Goal: Connect with others: Connect with other users

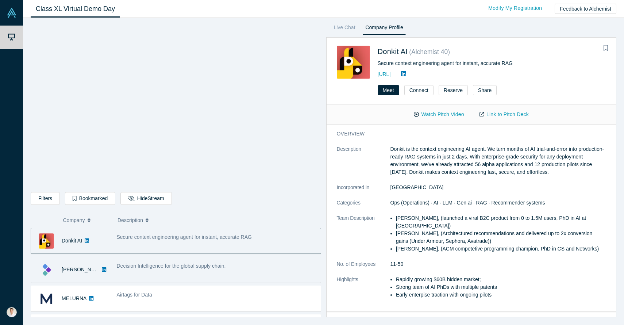
click at [254, 278] on div "Decision Intelligence for the global supply chain." at bounding box center [217, 269] width 208 height 23
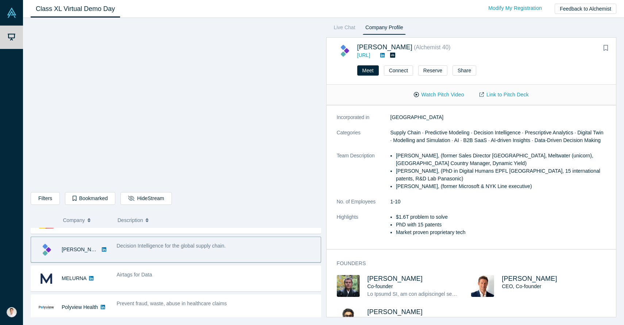
scroll to position [72, 0]
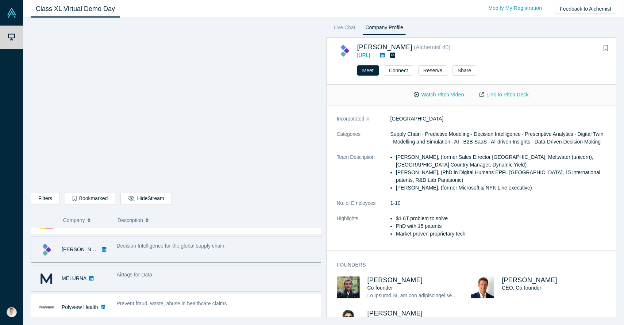
click at [223, 274] on div "Airtags for Data" at bounding box center [217, 275] width 200 height 8
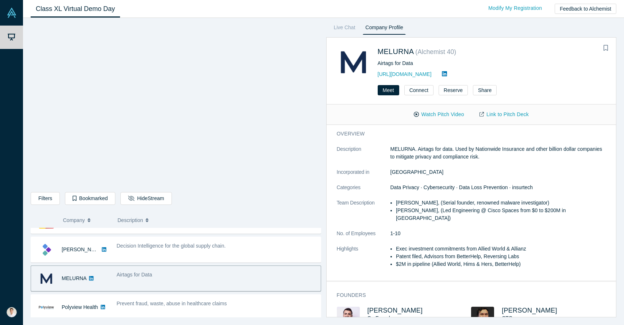
click at [405, 77] on div "[URL][DOMAIN_NAME]" at bounding box center [492, 74] width 228 height 9
click at [405, 73] on link "[URL][DOMAIN_NAME]" at bounding box center [405, 74] width 54 height 6
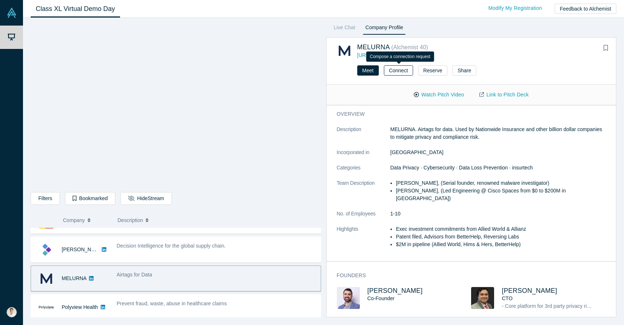
click at [397, 73] on button "Connect" at bounding box center [398, 70] width 29 height 10
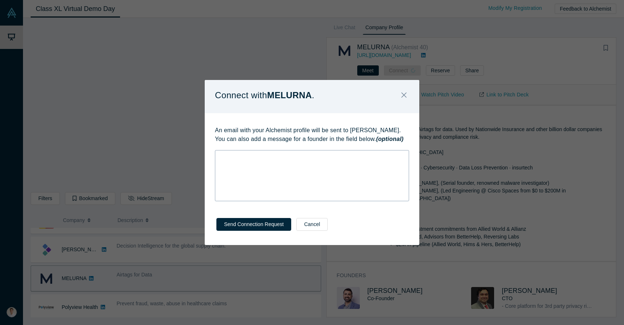
click at [326, 162] on div "rdw-wrapper" at bounding box center [312, 175] width 194 height 51
click at [369, 211] on div "Send Connection Request Cancel" at bounding box center [312, 227] width 215 height 36
click at [253, 225] on button "Send Connection Request" at bounding box center [253, 224] width 75 height 13
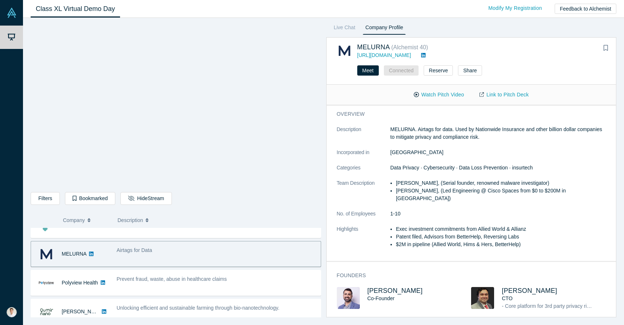
scroll to position [46, 0]
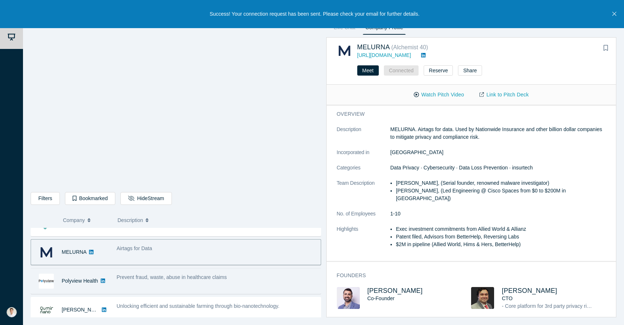
click at [244, 278] on div "Prevent fraud, waste, abuse in healthcare claims" at bounding box center [217, 277] width 200 height 8
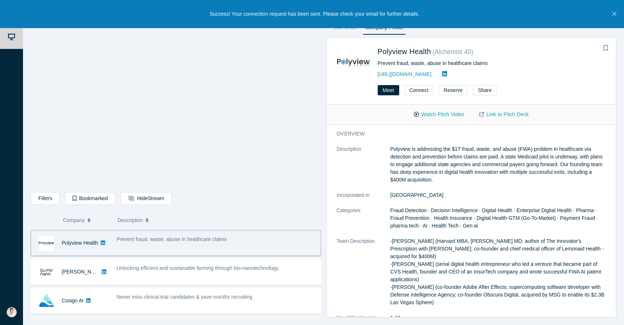
scroll to position [90, 0]
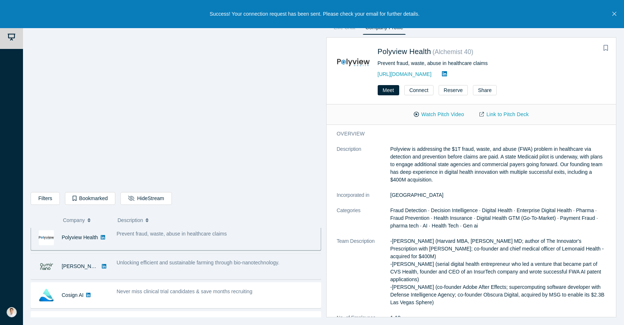
click at [242, 272] on div "Unlocking efficient and sustainable farming through bio-nanotechnology." at bounding box center [217, 266] width 208 height 23
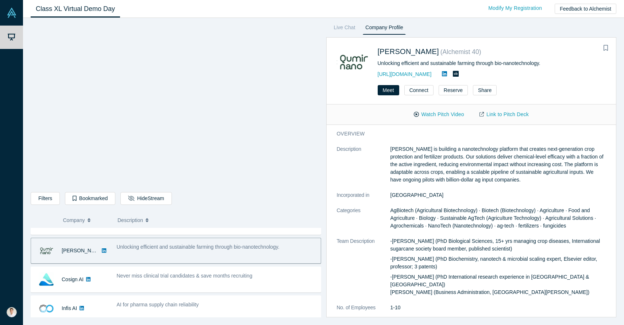
scroll to position [109, 0]
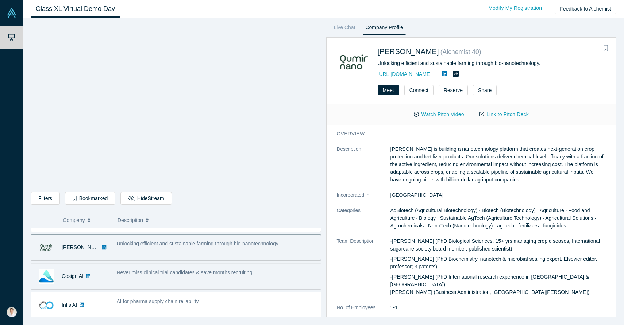
click at [242, 273] on span "Never miss clinical trial candidates & save months recruiting" at bounding box center [185, 272] width 136 height 6
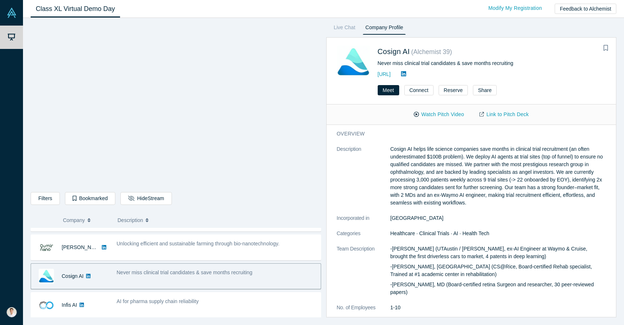
drag, startPoint x: 391, startPoint y: 246, endPoint x: 414, endPoint y: 248, distance: 22.7
click at [414, 248] on p "-[PERSON_NAME] (UTAustin / [PERSON_NAME], ex-AI Engineer at Waymo & Cruise, bro…" at bounding box center [498, 252] width 216 height 15
drag, startPoint x: 406, startPoint y: 249, endPoint x: 397, endPoint y: 249, distance: 8.8
click at [397, 249] on p "-[PERSON_NAME] (UTAustin / [PERSON_NAME], ex-AI Engineer at Waymo & Cruise, bro…" at bounding box center [498, 252] width 216 height 15
drag, startPoint x: 392, startPoint y: 266, endPoint x: 416, endPoint y: 267, distance: 23.8
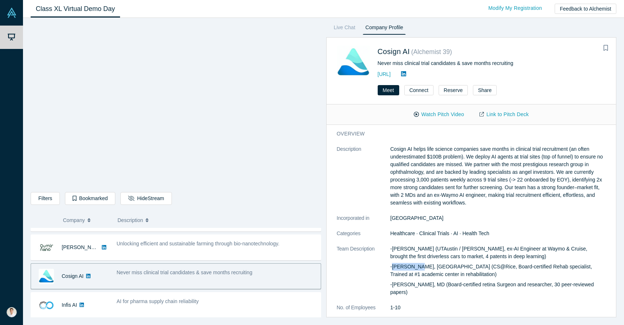
click at [416, 267] on p "-[PERSON_NAME], [GEOGRAPHIC_DATA] (CS@Rice, Board-certified Rehab specialist, T…" at bounding box center [498, 270] width 216 height 15
copy p "[PERSON_NAME]"
drag, startPoint x: 393, startPoint y: 249, endPoint x: 408, endPoint y: 250, distance: 15.0
click at [408, 250] on p "-[PERSON_NAME] (UTAustin / [PERSON_NAME], ex-AI Engineer at Waymo & Cruise, bro…" at bounding box center [498, 252] width 216 height 15
copy p "[PERSON_NAME]"
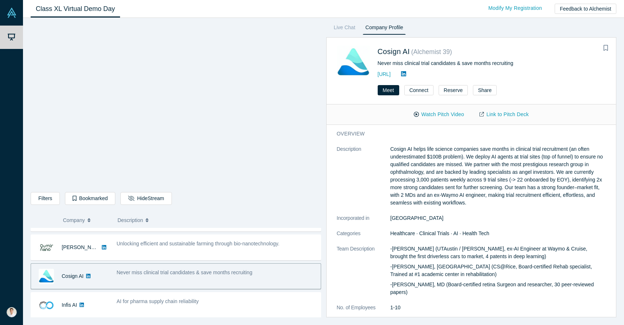
click at [448, 217] on dd "[GEOGRAPHIC_DATA]" at bounding box center [498, 218] width 216 height 8
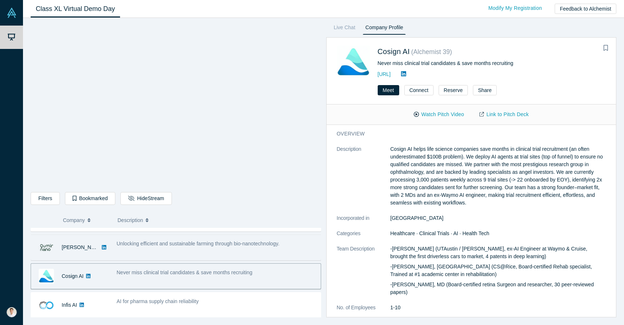
scroll to position [0, 0]
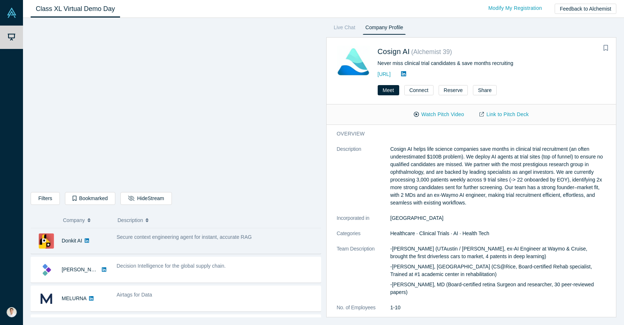
click at [156, 243] on div "Secure context engineering agent for instant, accurate RAG" at bounding box center [217, 240] width 208 height 23
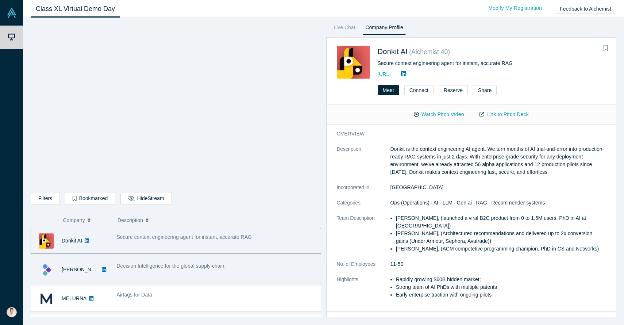
click at [158, 266] on span "Decision Intelligence for the global supply chain." at bounding box center [171, 266] width 109 height 6
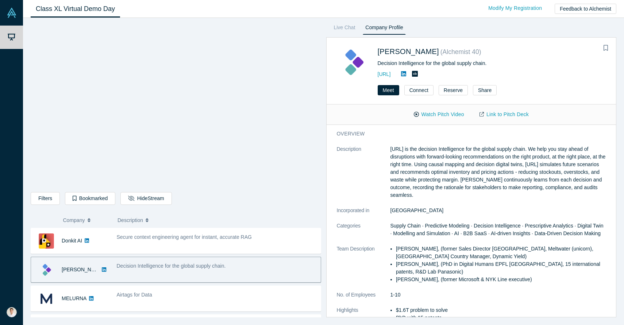
scroll to position [24, 0]
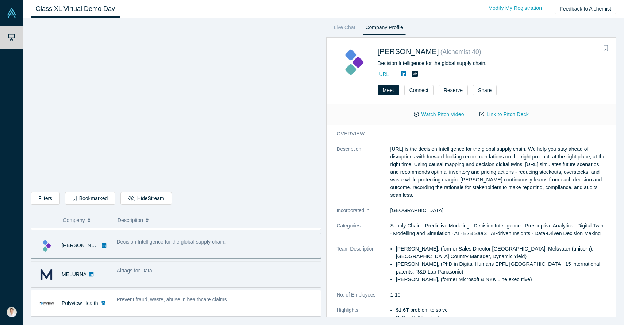
click at [154, 274] on div "Airtags for Data" at bounding box center [217, 271] width 200 height 8
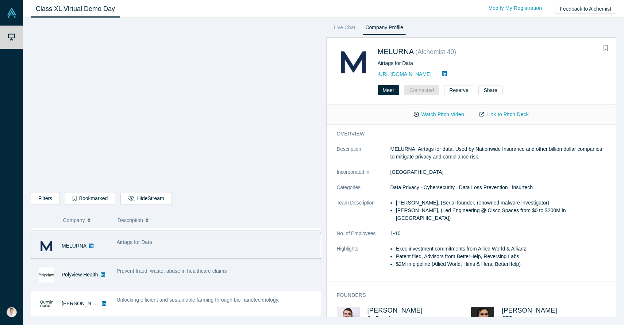
scroll to position [0, 0]
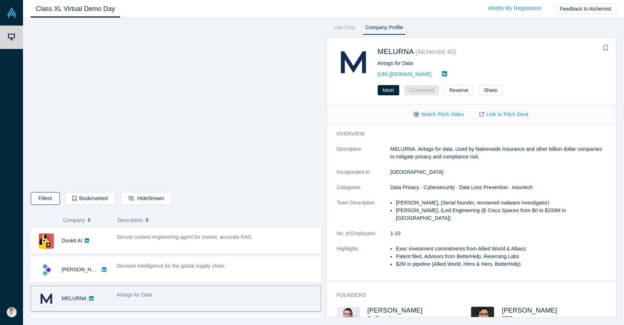
click at [49, 195] on button "Filters" at bounding box center [45, 198] width 29 height 13
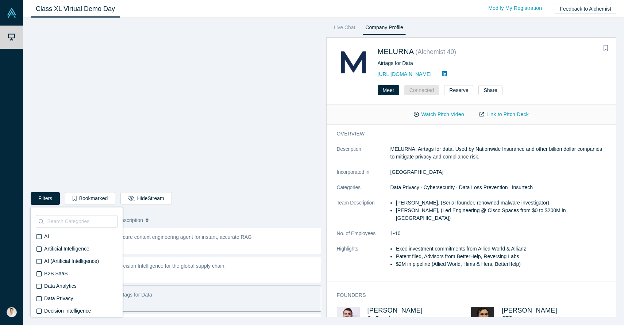
click at [49, 195] on button "Filters" at bounding box center [45, 198] width 29 height 13
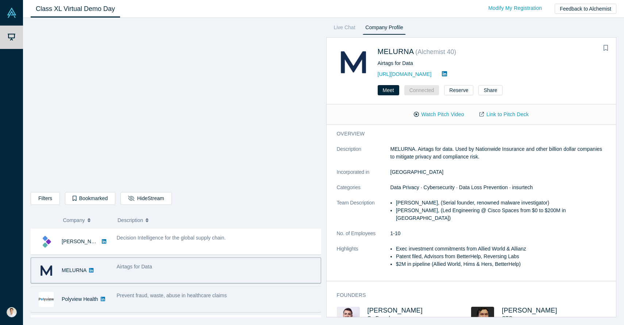
scroll to position [40, 0]
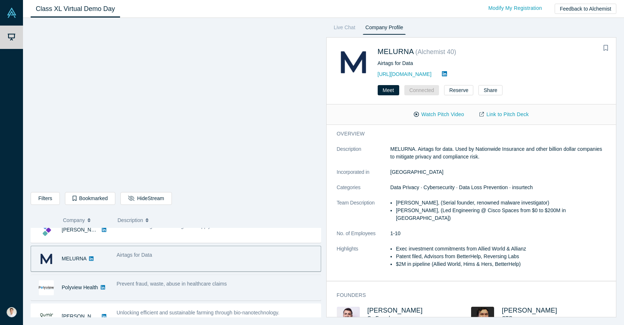
click at [209, 288] on div "Prevent fraud, waste, abuse in healthcare claims" at bounding box center [217, 287] width 208 height 23
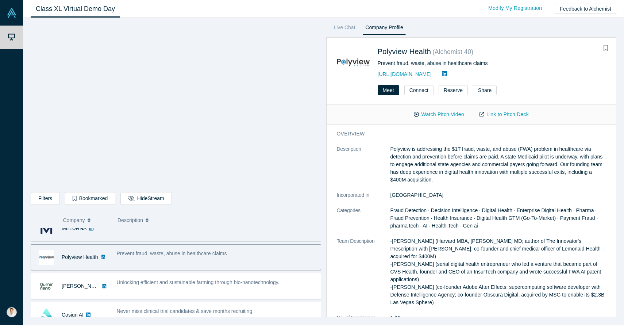
scroll to position [71, 0]
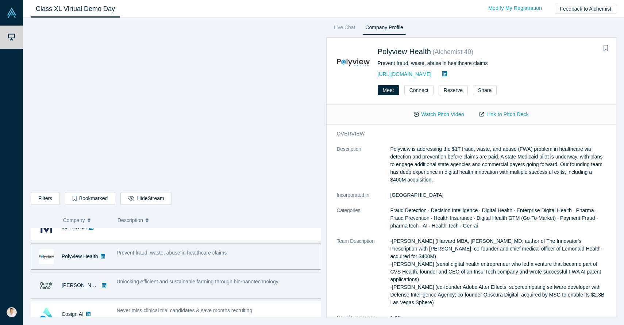
click at [242, 290] on div "Unlocking efficient and sustainable farming through bio-nanotechnology." at bounding box center [217, 285] width 208 height 23
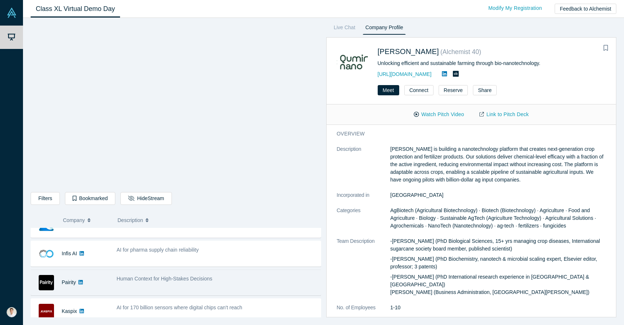
scroll to position [158, 0]
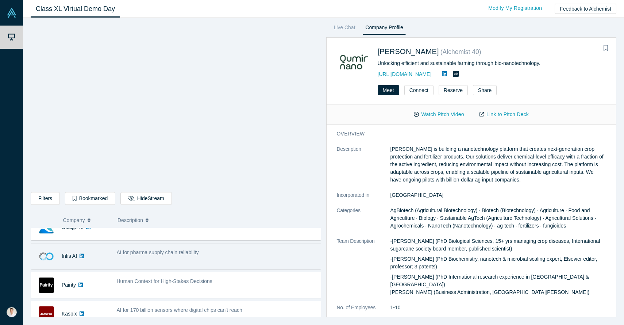
click at [206, 266] on div "AI for pharma supply chain reliability" at bounding box center [217, 255] width 208 height 23
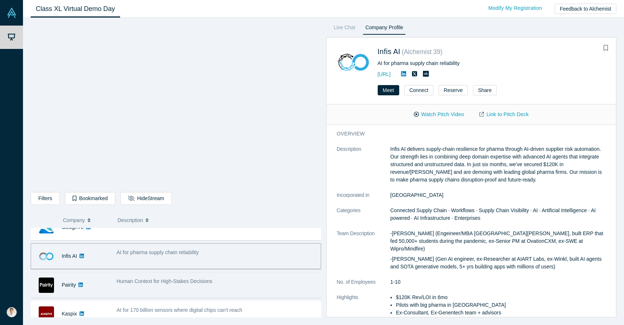
click at [227, 292] on div "Human Context for High-Stakes Decisions" at bounding box center [217, 284] width 208 height 23
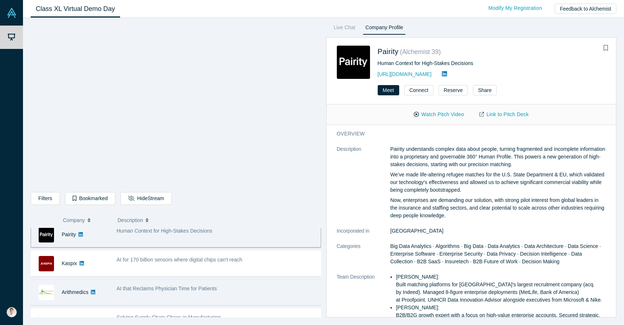
scroll to position [208, 0]
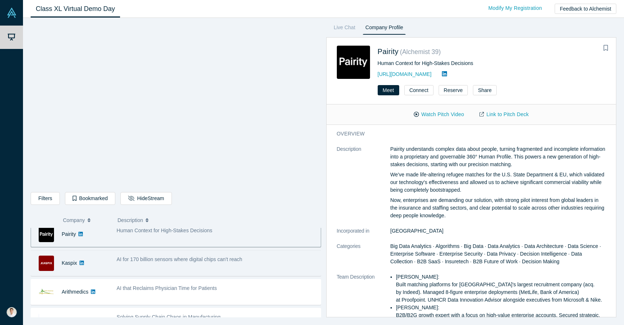
click at [238, 268] on div "AI for 170 billion sensors where digital chips can't reach" at bounding box center [217, 262] width 208 height 23
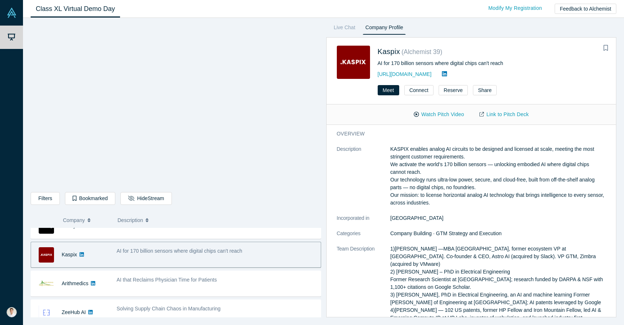
scroll to position [235, 0]
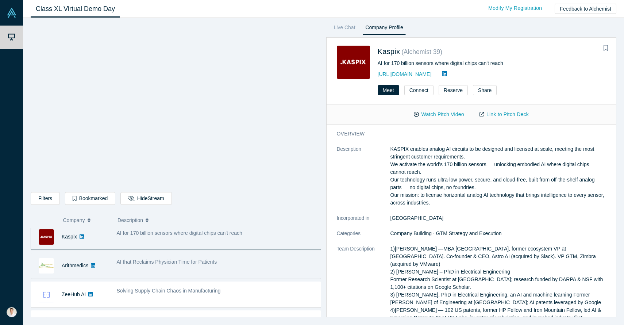
click at [232, 267] on div "AI that Reclaims Physician Time for Patients" at bounding box center [217, 265] width 208 height 23
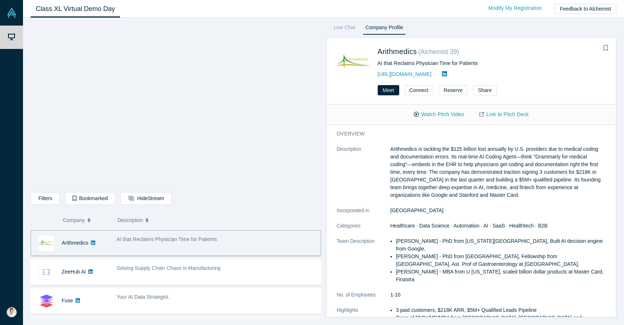
scroll to position [260, 0]
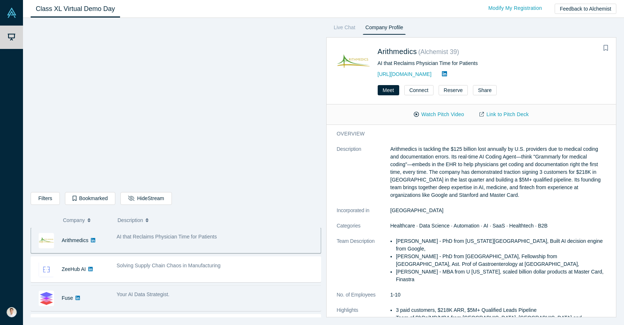
click at [228, 297] on div "Your AI Data Strategist." at bounding box center [217, 294] width 200 height 8
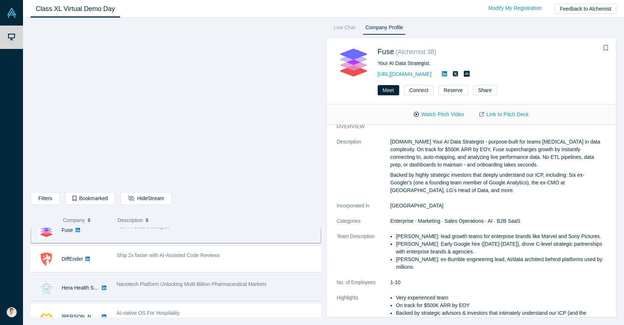
scroll to position [327, 0]
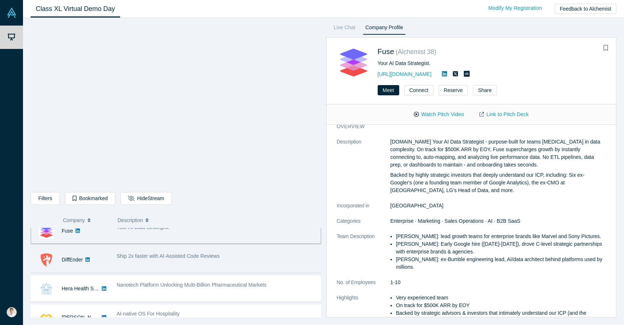
click at [221, 257] on div "Ship 2x faster with AI-Assisted Code Reviews" at bounding box center [217, 256] width 200 height 8
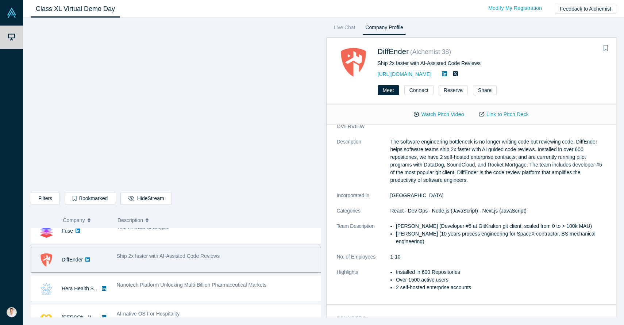
scroll to position [0, 0]
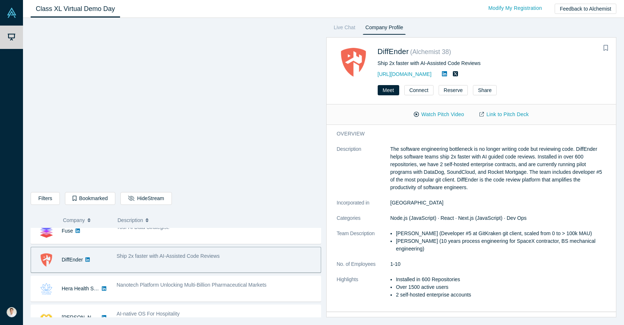
click at [218, 267] on div "Ship 2x faster with AI-Assisted Code Reviews" at bounding box center [217, 259] width 208 height 23
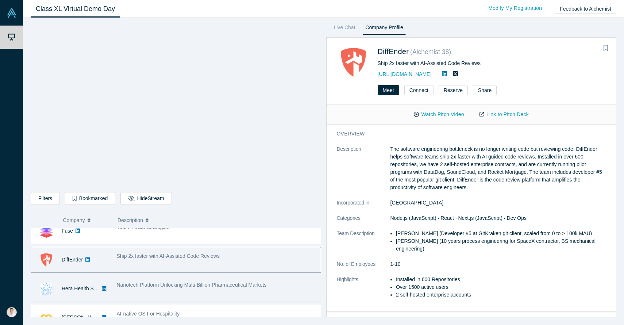
click at [213, 284] on span "Nanotech Platform Unlocking Multi-Billion Pharmaceutical Markets" at bounding box center [192, 285] width 150 height 6
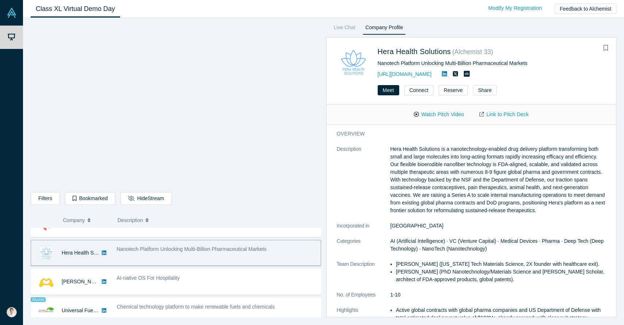
scroll to position [363, 0]
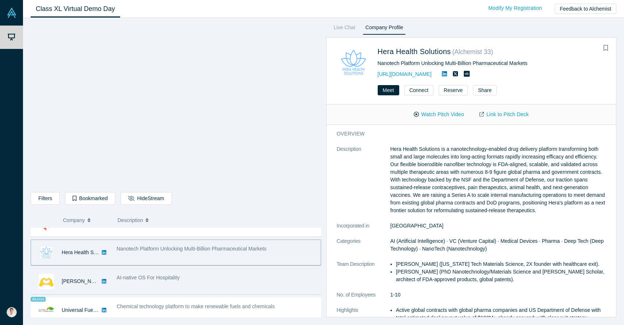
click at [206, 280] on div "AI-native OS For Hospitality" at bounding box center [217, 278] width 200 height 8
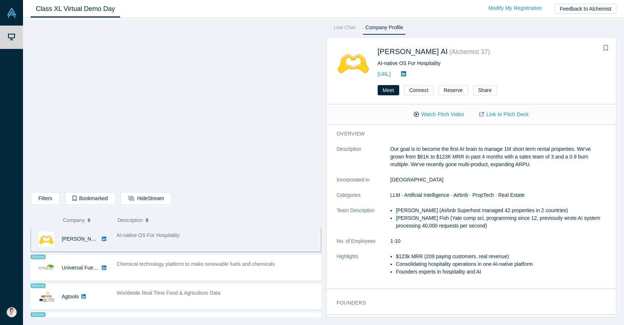
scroll to position [406, 0]
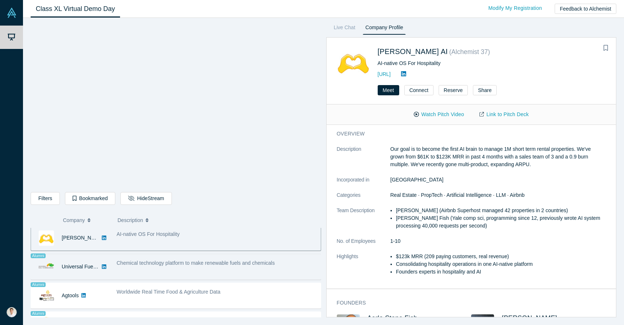
click at [204, 279] on div "Alumni Universal Fuel Technologies No overlapping areas Chemical technology pla…" at bounding box center [176, 267] width 290 height 26
click at [204, 261] on span "Chemical technology platform to make renewable fuels and chemicals" at bounding box center [196, 263] width 158 height 6
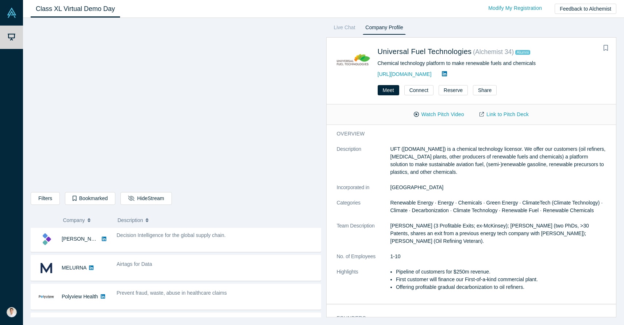
scroll to position [0, 0]
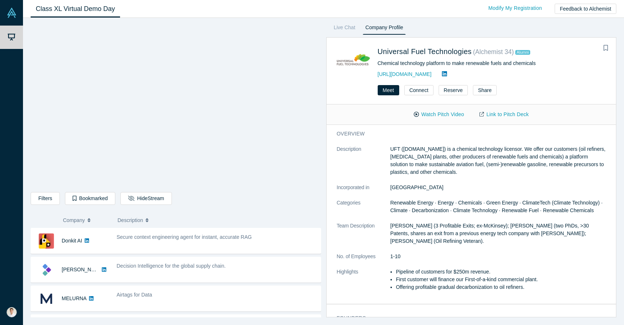
click at [217, 249] on div "Secure context engineering agent for instant, accurate RAG" at bounding box center [217, 240] width 208 height 23
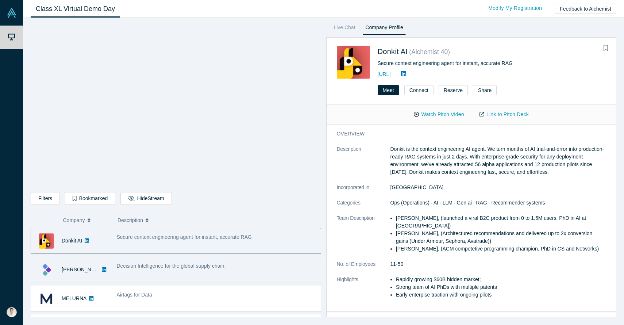
click at [210, 265] on span "Decision Intelligence for the global supply chain." at bounding box center [171, 266] width 109 height 6
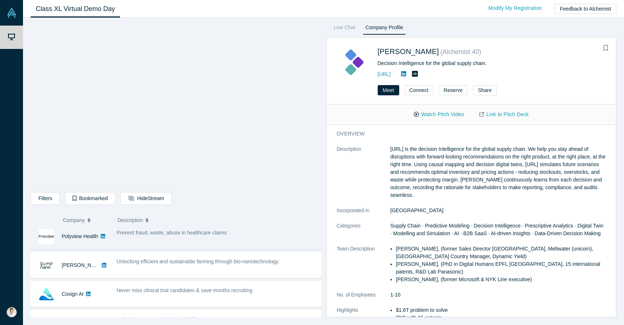
scroll to position [98, 0]
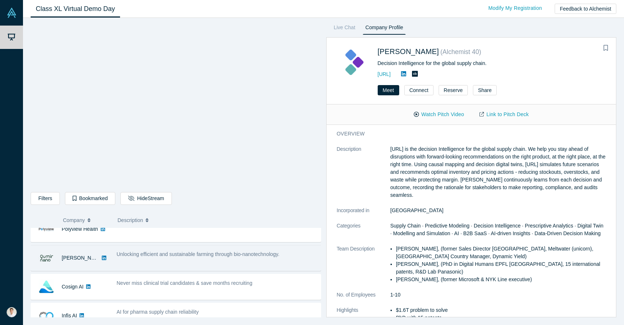
click at [197, 269] on div "[PERSON_NAME] No overlapping areas Unlocking efficient and sustainable farming …" at bounding box center [176, 258] width 290 height 26
